Goal: Find specific page/section: Find specific page/section

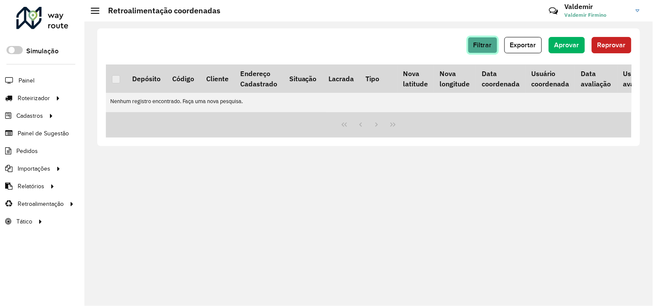
click at [481, 42] on span "Filtrar" at bounding box center [482, 44] width 19 height 7
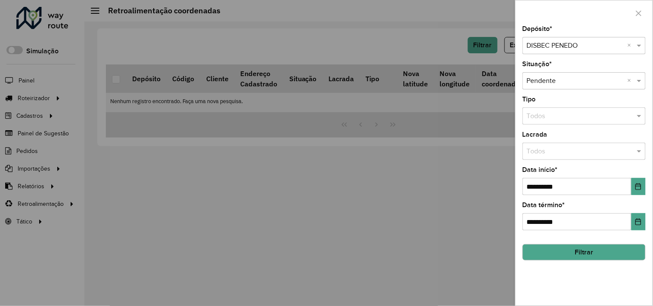
click at [565, 52] on div "Selecione um depósito × DISBEC PENEDO ×" at bounding box center [584, 45] width 123 height 17
click at [566, 73] on div "DISBEC" at bounding box center [584, 71] width 122 height 15
click at [578, 248] on button "Filtrar" at bounding box center [584, 252] width 123 height 16
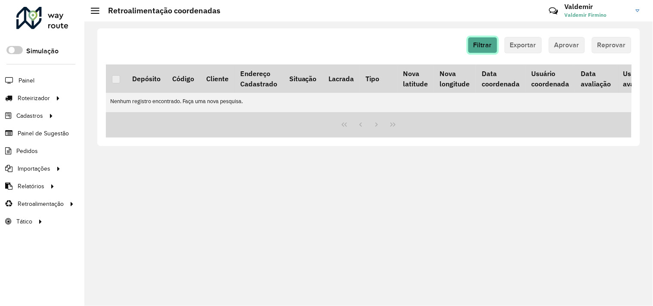
click at [479, 49] on button "Filtrar" at bounding box center [483, 45] width 30 height 16
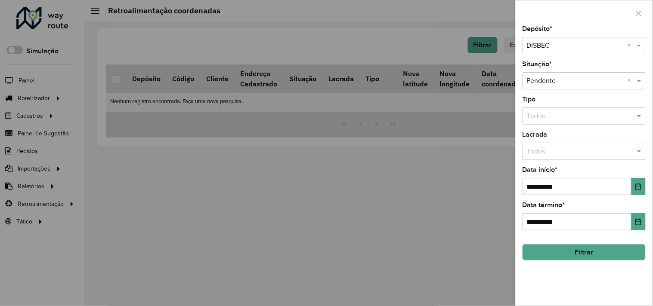
click at [561, 46] on input "text" at bounding box center [575, 46] width 97 height 10
click at [554, 69] on span "DISBEC PENEDO" at bounding box center [552, 70] width 51 height 7
click at [543, 252] on button "Filtrar" at bounding box center [584, 252] width 123 height 16
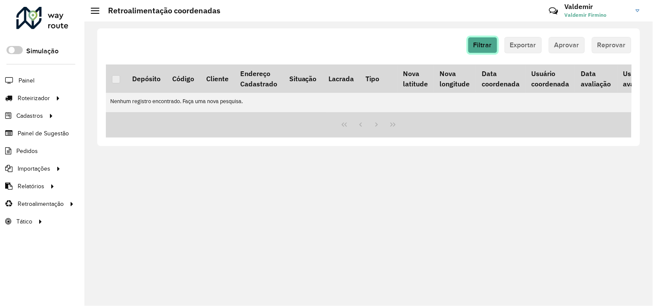
click at [479, 44] on span "Filtrar" at bounding box center [482, 44] width 19 height 7
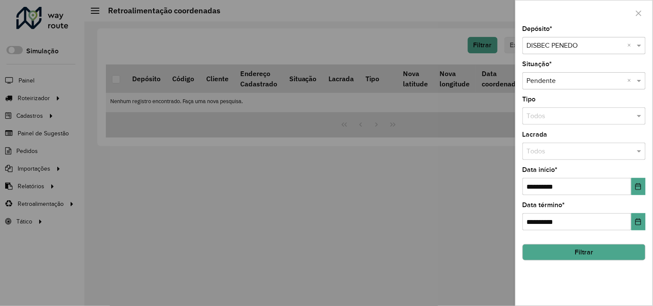
click at [530, 46] on input "text" at bounding box center [575, 46] width 97 height 10
click at [538, 70] on span "DISBEC" at bounding box center [538, 70] width 23 height 7
click at [410, 149] on div at bounding box center [326, 153] width 653 height 306
